Goal: Find contact information: Find contact information

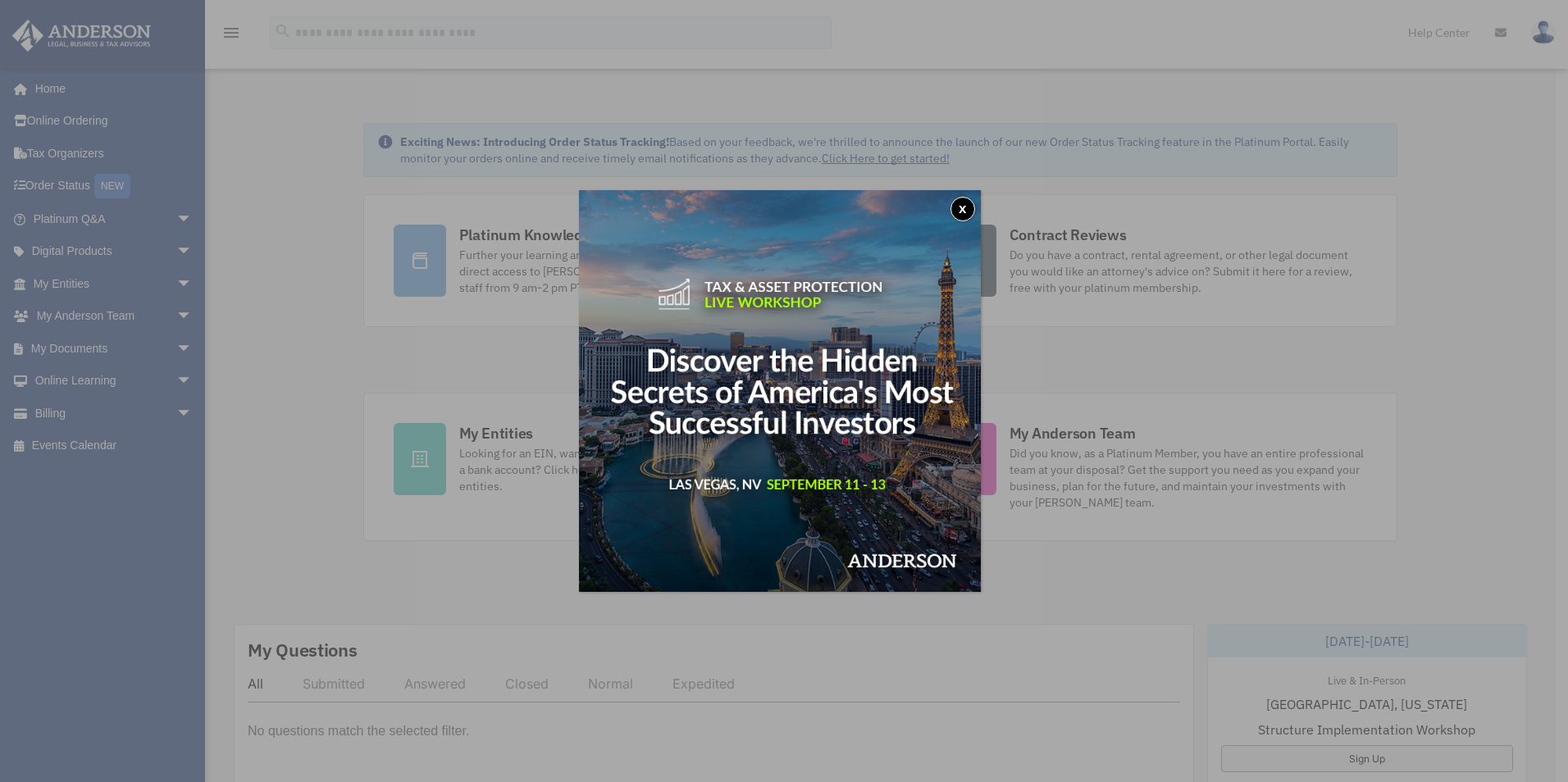
click at [966, 210] on button "x" at bounding box center [963, 209] width 25 height 25
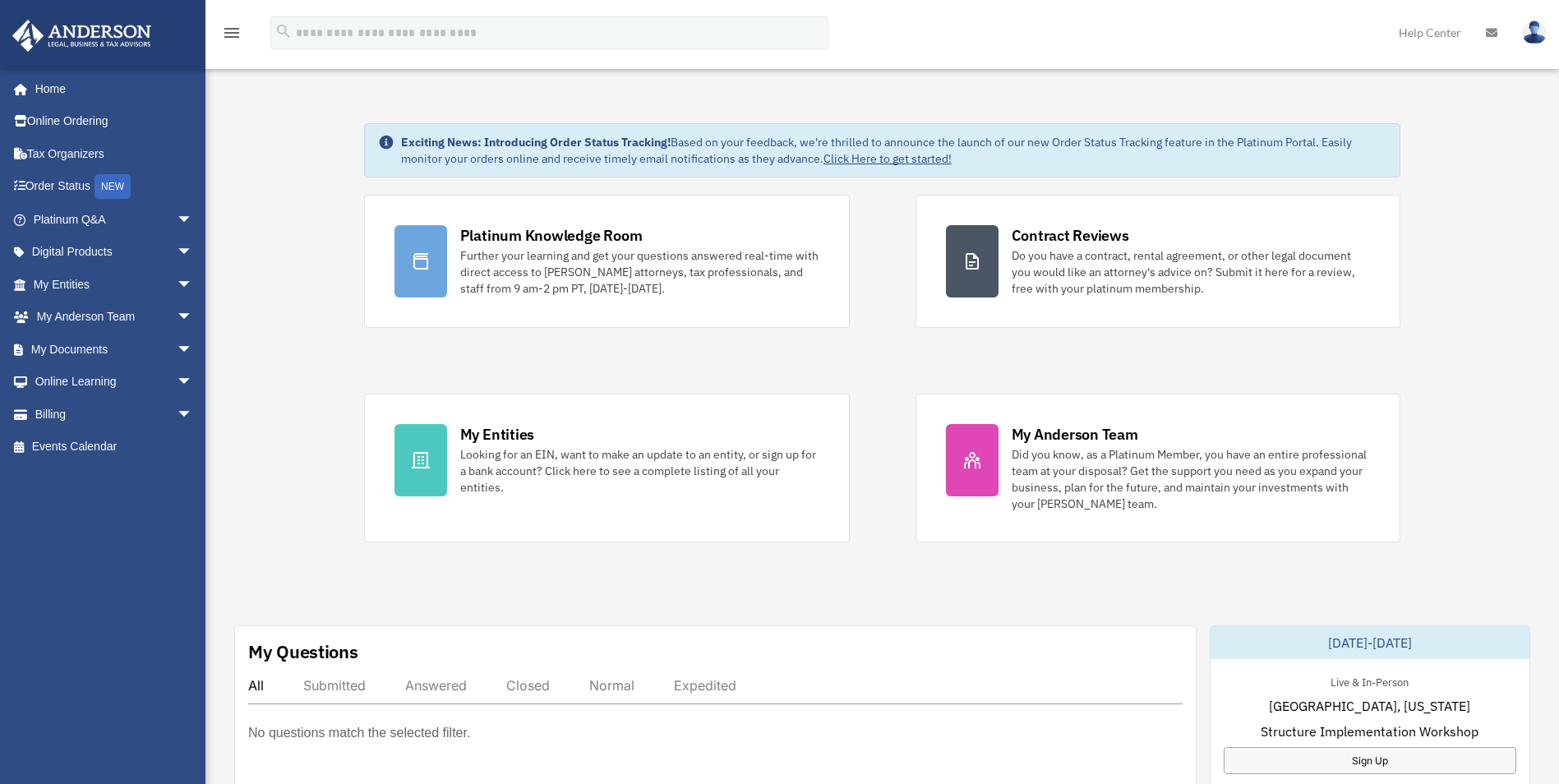
click at [1538, 34] on img at bounding box center [1534, 32] width 25 height 24
click at [1490, 31] on icon at bounding box center [1491, 33] width 12 height 12
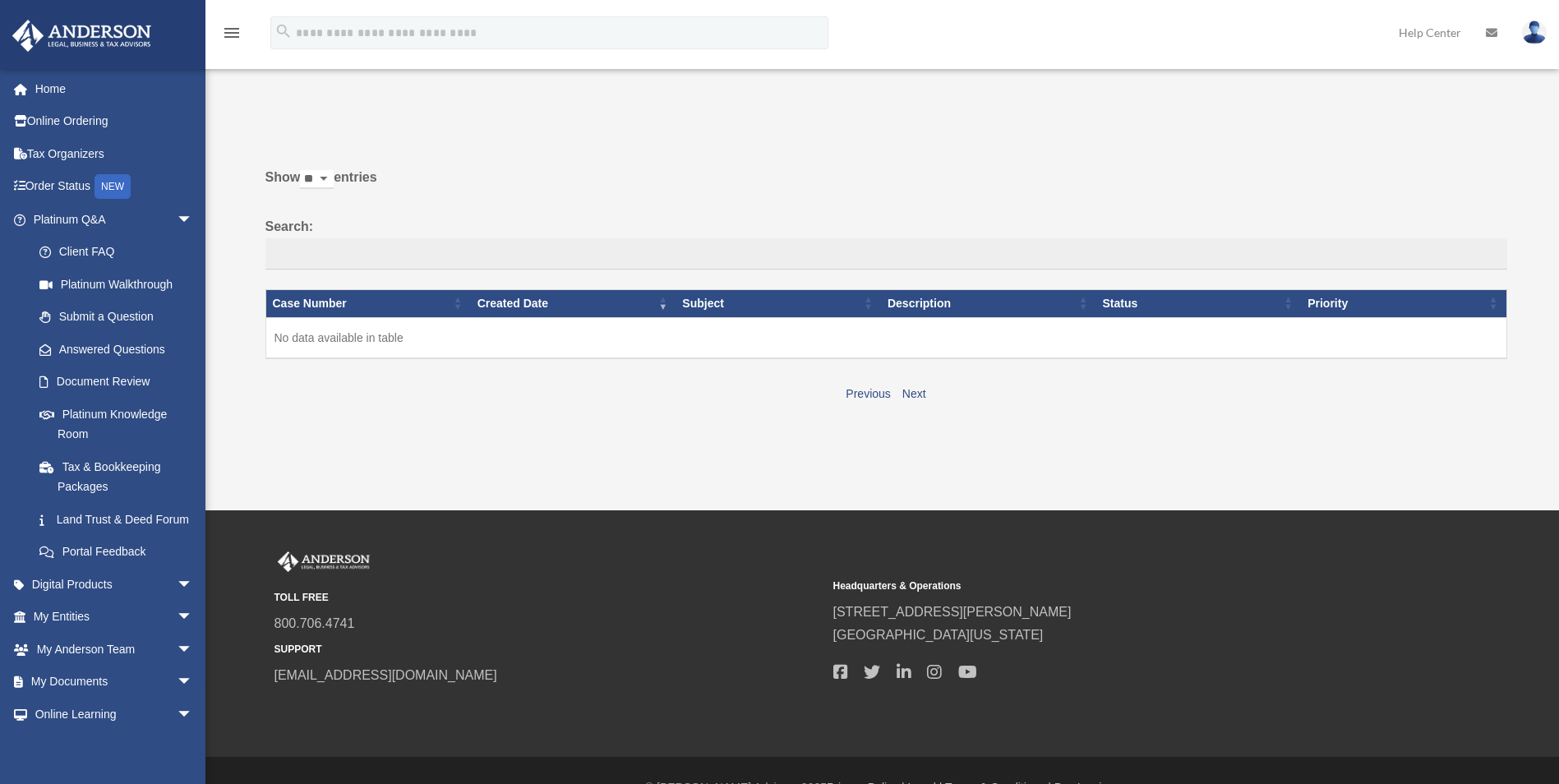
click at [1423, 34] on link "Help Center" at bounding box center [1429, 32] width 87 height 65
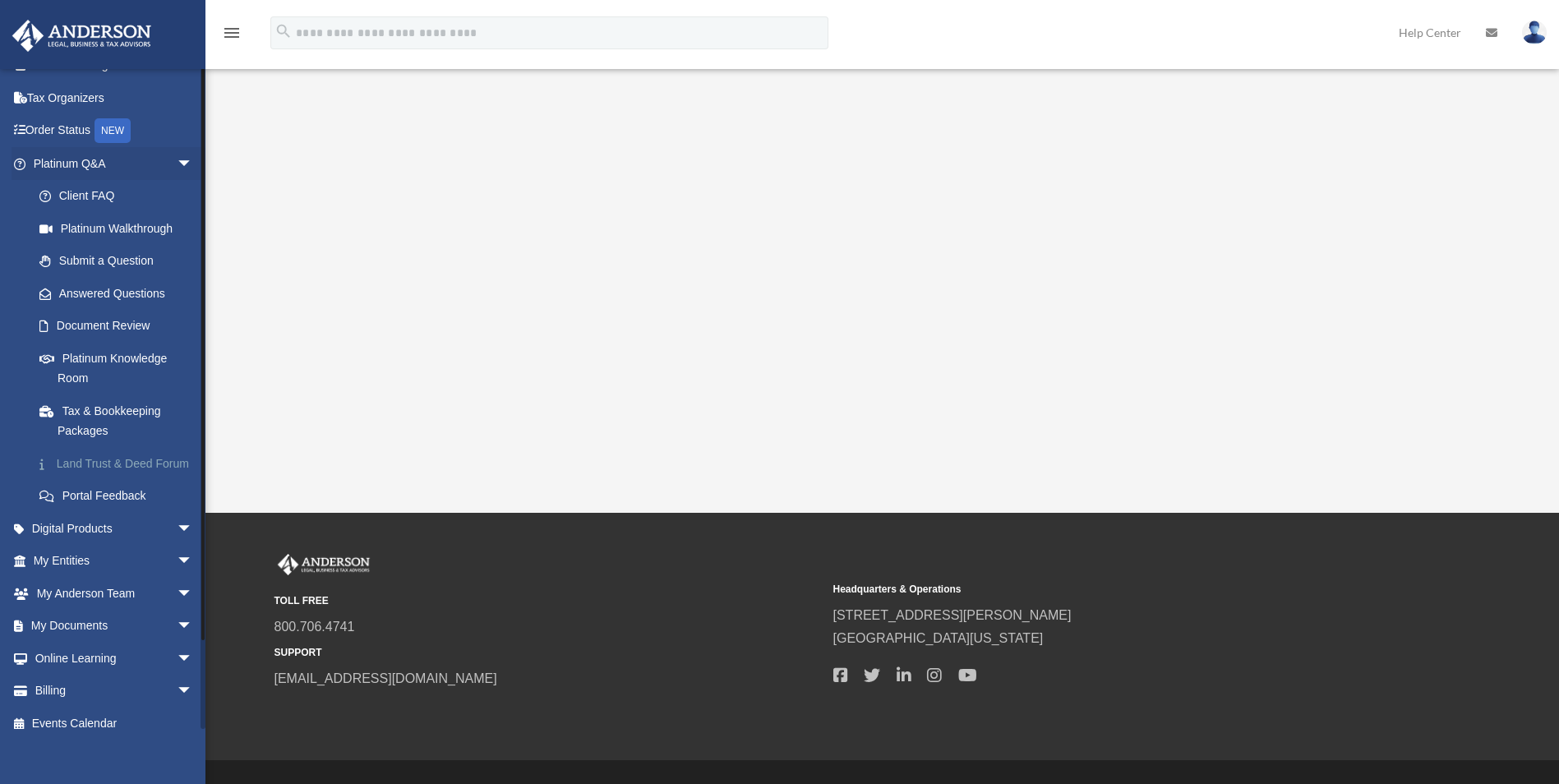
scroll to position [90, 0]
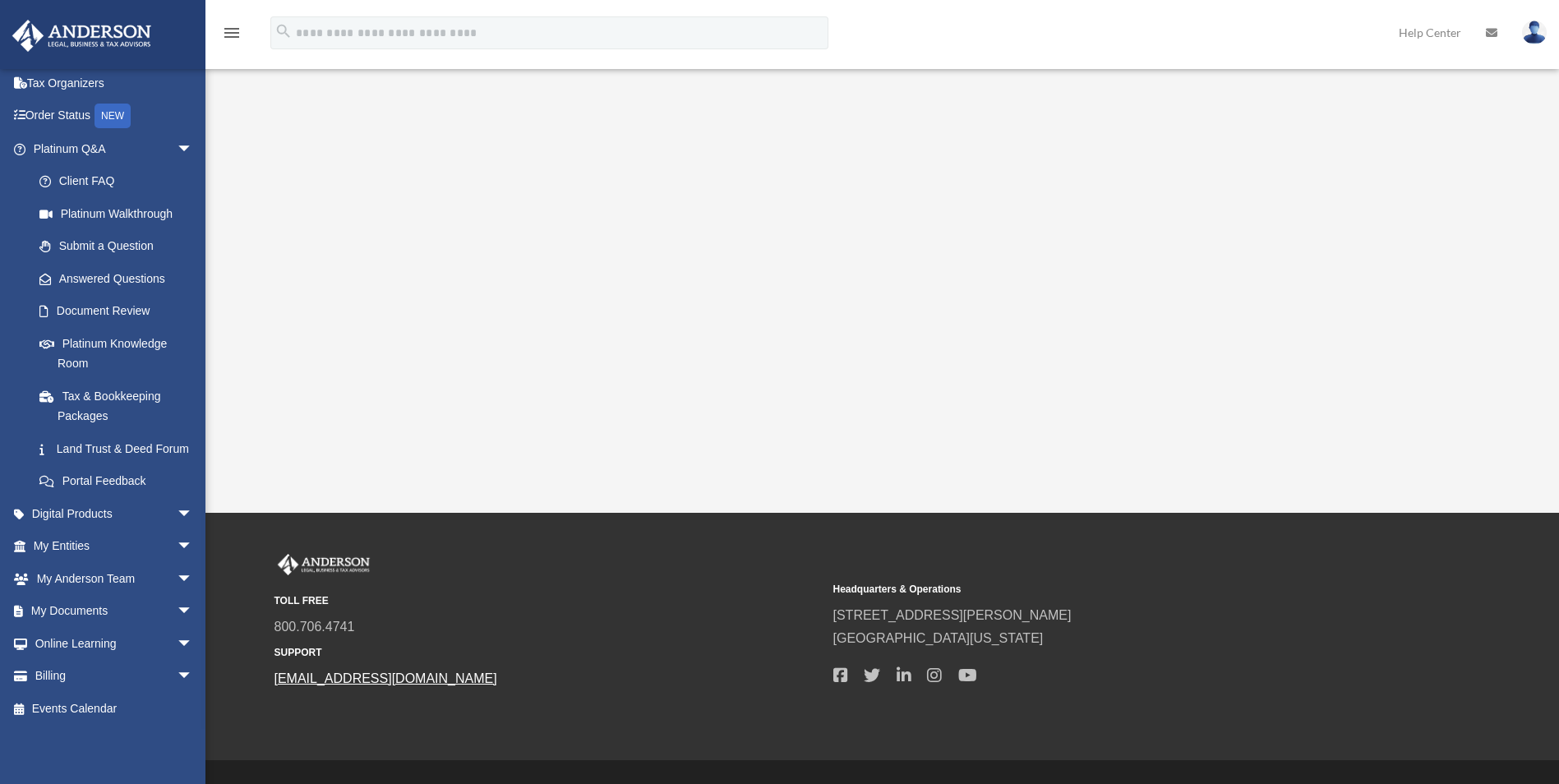
click at [382, 680] on link "[EMAIL_ADDRESS][DOMAIN_NAME]" at bounding box center [385, 678] width 222 height 14
